Goal: Task Accomplishment & Management: Use online tool/utility

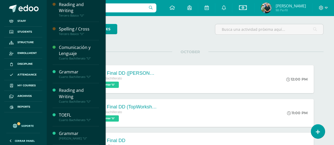
scroll to position [237, 0]
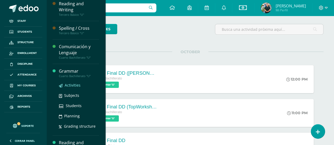
click at [70, 83] on span "Activities" at bounding box center [73, 85] width 16 height 5
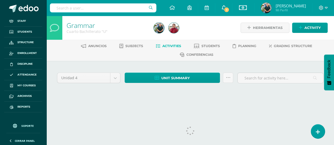
click at [224, 7] on span "1" at bounding box center [226, 10] width 6 height 6
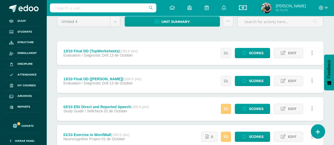
scroll to position [61, 0]
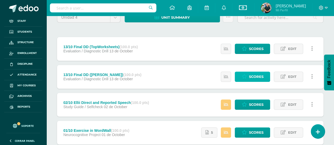
click at [259, 79] on span "Scores" at bounding box center [255, 77] width 15 height 10
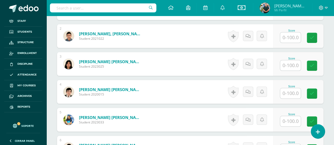
scroll to position [171, 0]
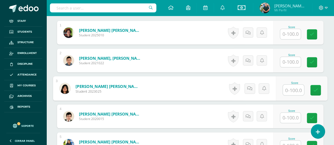
click at [285, 88] on input "text" at bounding box center [292, 90] width 21 height 11
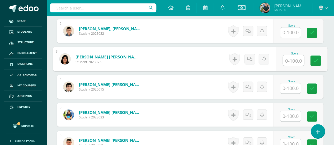
scroll to position [206, 0]
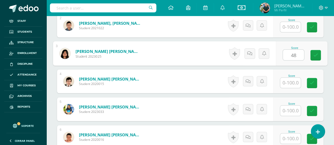
type input "48"
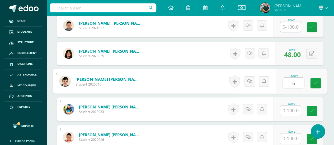
type input "61"
click at [314, 83] on icon at bounding box center [315, 83] width 5 height 4
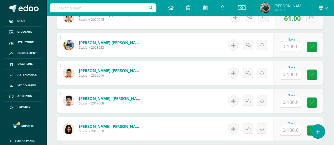
scroll to position [273, 0]
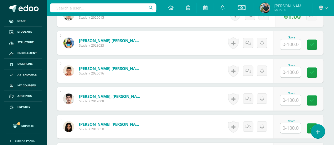
click at [287, 69] on input "text" at bounding box center [290, 72] width 21 height 10
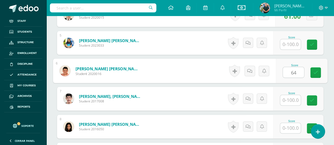
type input "64"
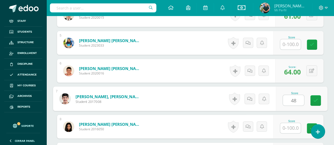
type input "48"
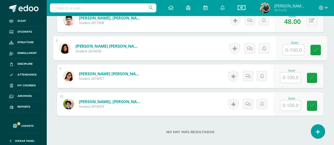
scroll to position [362, 0]
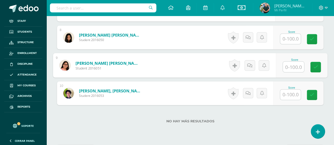
click at [289, 65] on input "text" at bounding box center [292, 67] width 21 height 11
type input "39"
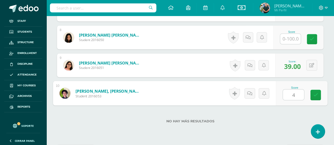
type input "48"
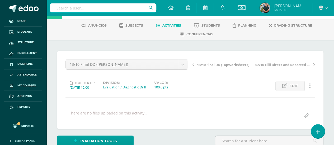
scroll to position [0, 0]
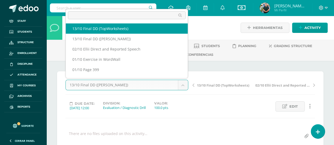
select select "/dashboard/teacher/grade-activity/221537/"
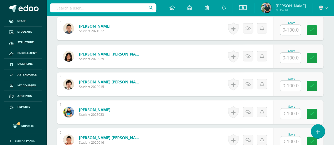
scroll to position [206, 0]
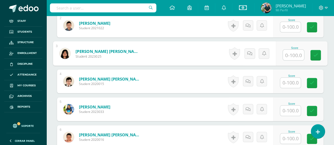
click at [285, 54] on input "text" at bounding box center [292, 55] width 21 height 11
type input "42"
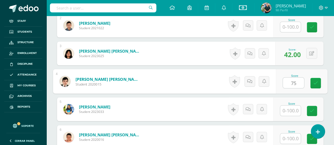
type input "75"
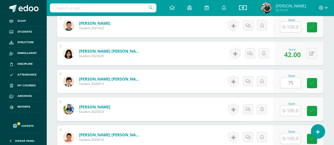
click at [313, 76] on div "Score 75" at bounding box center [298, 82] width 50 height 24
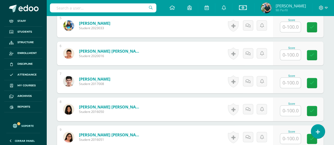
scroll to position [294, 0]
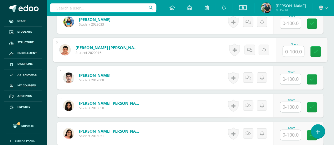
click at [292, 52] on input "text" at bounding box center [292, 51] width 21 height 11
type input "65"
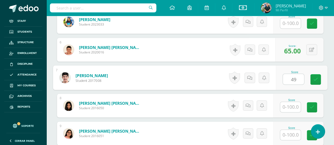
type input "49"
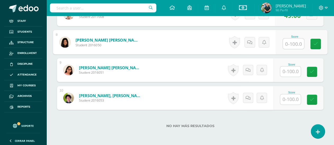
scroll to position [363, 0]
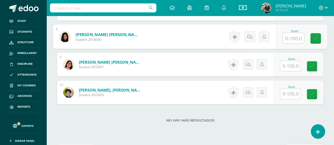
click at [293, 66] on input "text" at bounding box center [290, 66] width 21 height 10
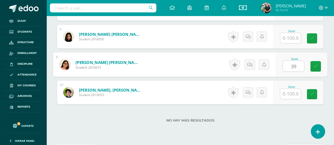
type input "39"
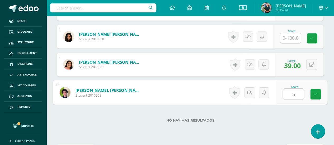
type input "53"
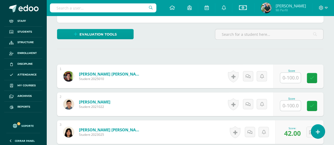
scroll to position [0, 0]
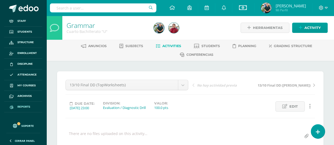
click at [23, 106] on span "Reports" at bounding box center [23, 107] width 13 height 4
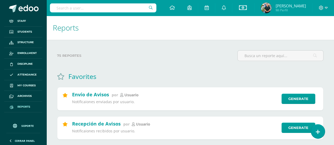
scroll to position [174, 0]
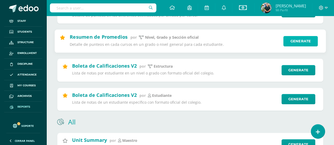
click at [298, 39] on link "Generate" at bounding box center [300, 41] width 35 height 11
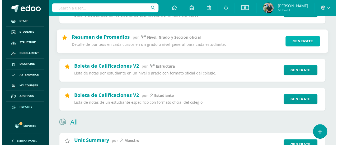
scroll to position [0, 0]
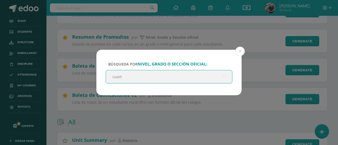
type input "cuarto"
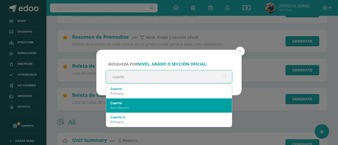
click at [138, 105] on div "Cuarto" at bounding box center [168, 103] width 117 height 5
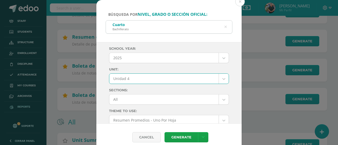
select select "Unidad 4"
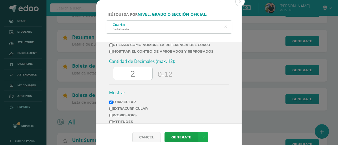
scroll to position [296, 0]
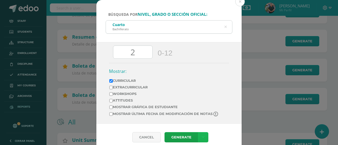
click at [198, 139] on link at bounding box center [203, 137] width 10 height 10
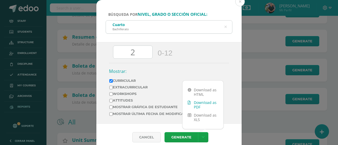
click at [203, 103] on link "Download as PDF" at bounding box center [202, 105] width 41 height 13
